Goal: Information Seeking & Learning: Learn about a topic

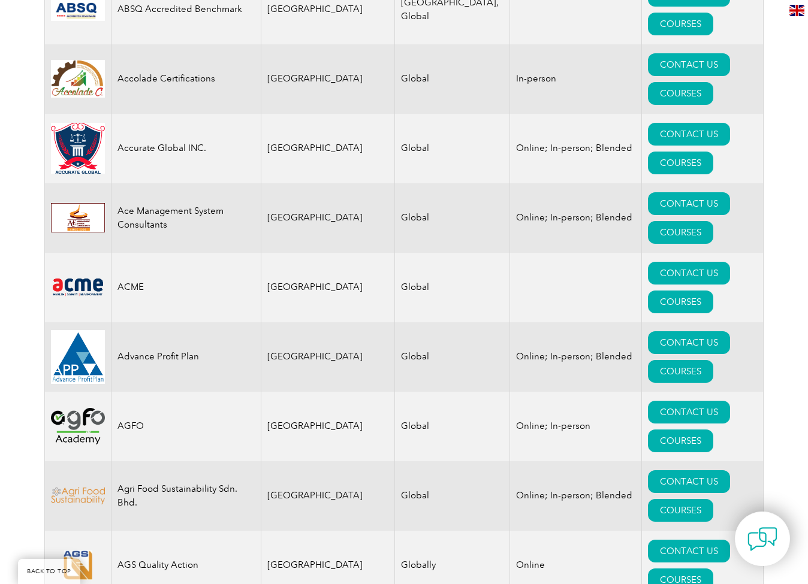
scroll to position [720, 1]
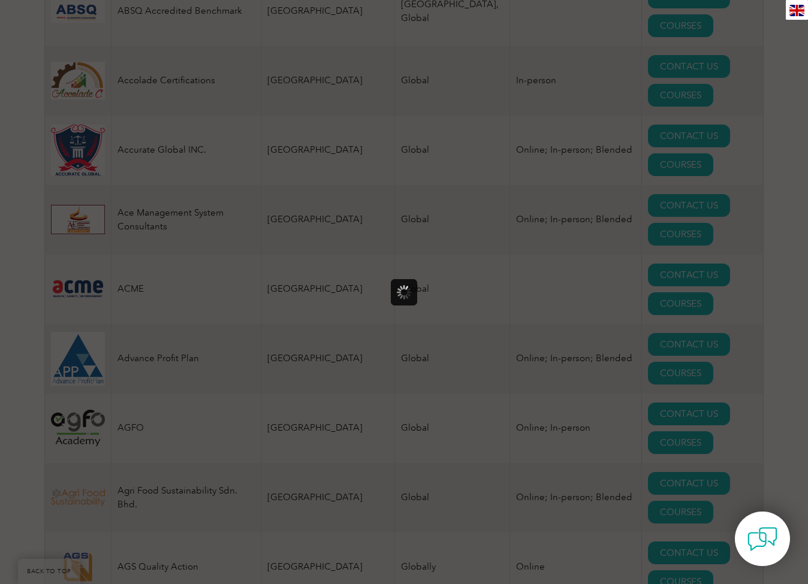
scroll to position [0, 0]
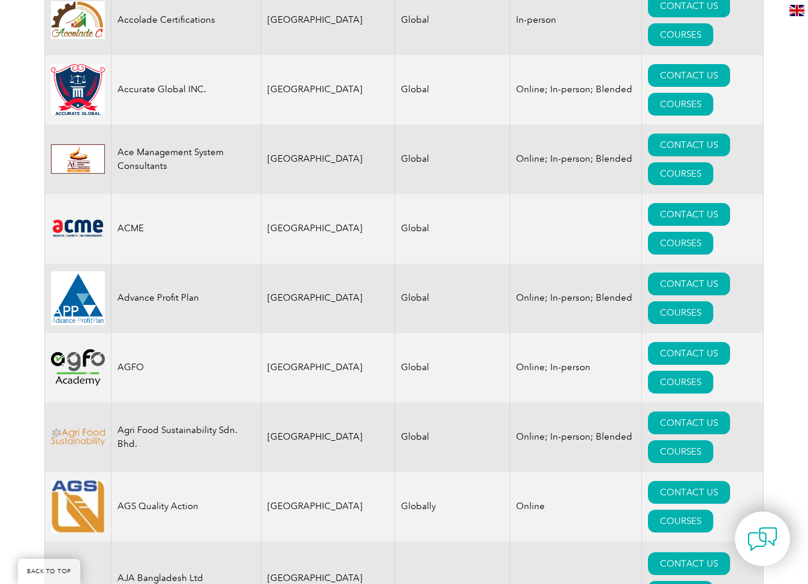
scroll to position [781, 0]
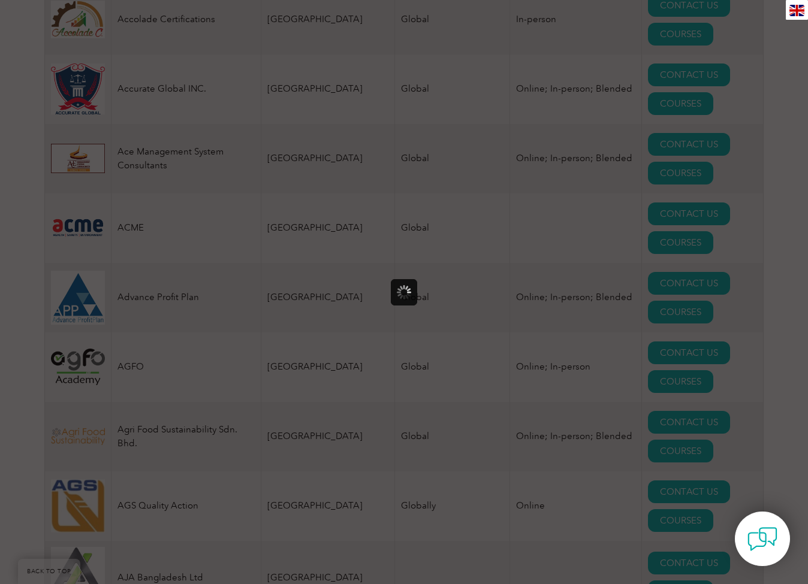
scroll to position [0, 0]
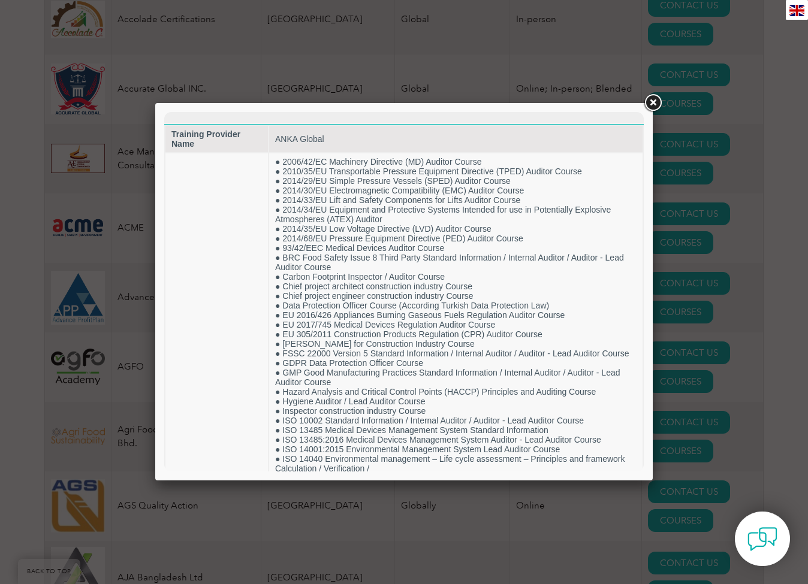
click at [654, 102] on link at bounding box center [653, 103] width 22 height 22
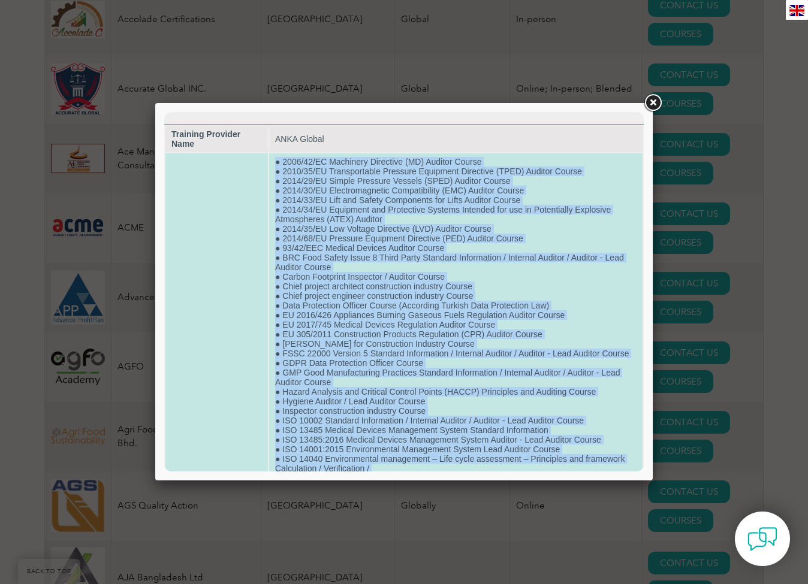
drag, startPoint x: 376, startPoint y: 433, endPoint x: 316, endPoint y: 174, distance: 265.7
copy td "● 2006/42/EC Machinery Directive (MD) Auditor Course ● 2010/35/EU Transportable…"
click at [651, 104] on link at bounding box center [653, 103] width 22 height 22
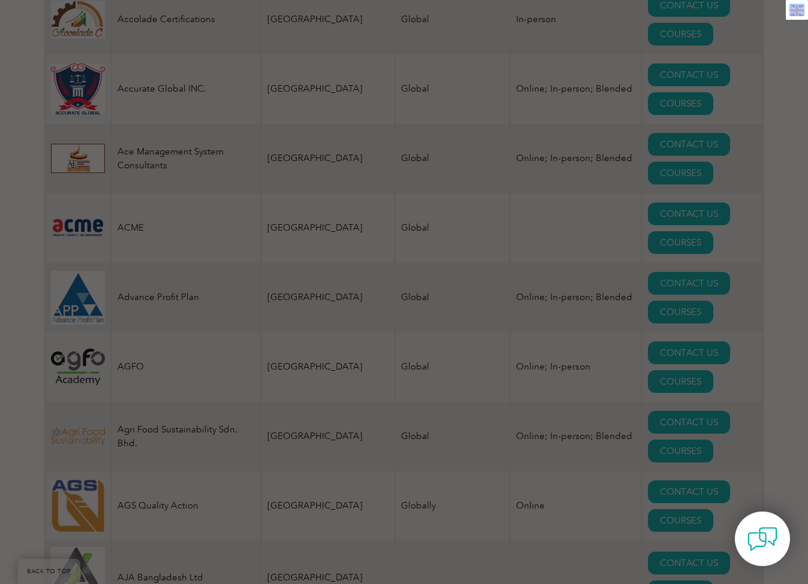
drag, startPoint x: 182, startPoint y: 67, endPoint x: 651, endPoint y: 104, distance: 470.7
click at [651, 104] on div at bounding box center [404, 292] width 808 height 584
